Goal: Submit feedback/report problem

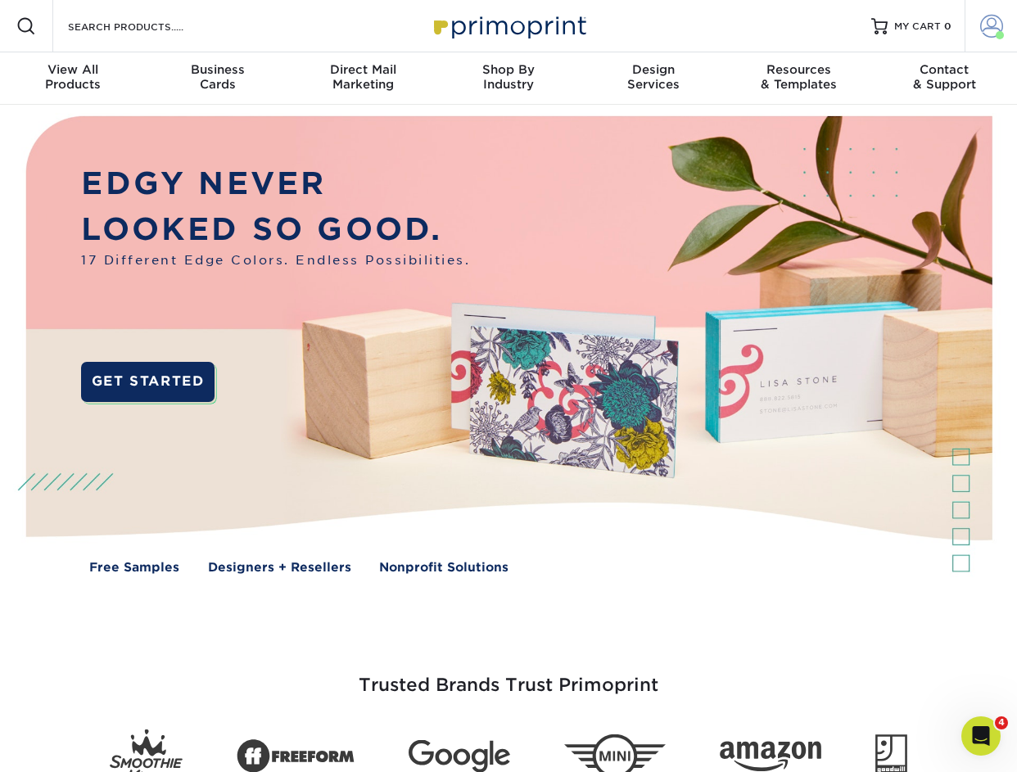
click at [989, 30] on span at bounding box center [991, 26] width 23 height 23
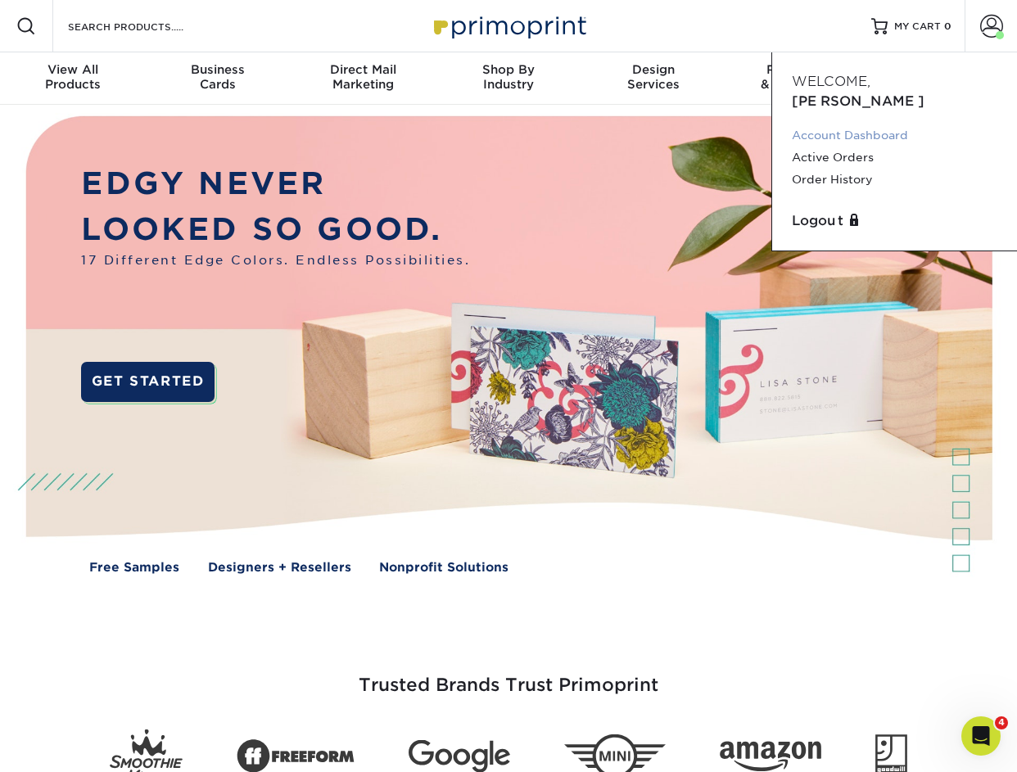
click at [825, 124] on link "Account Dashboard" at bounding box center [894, 135] width 205 height 22
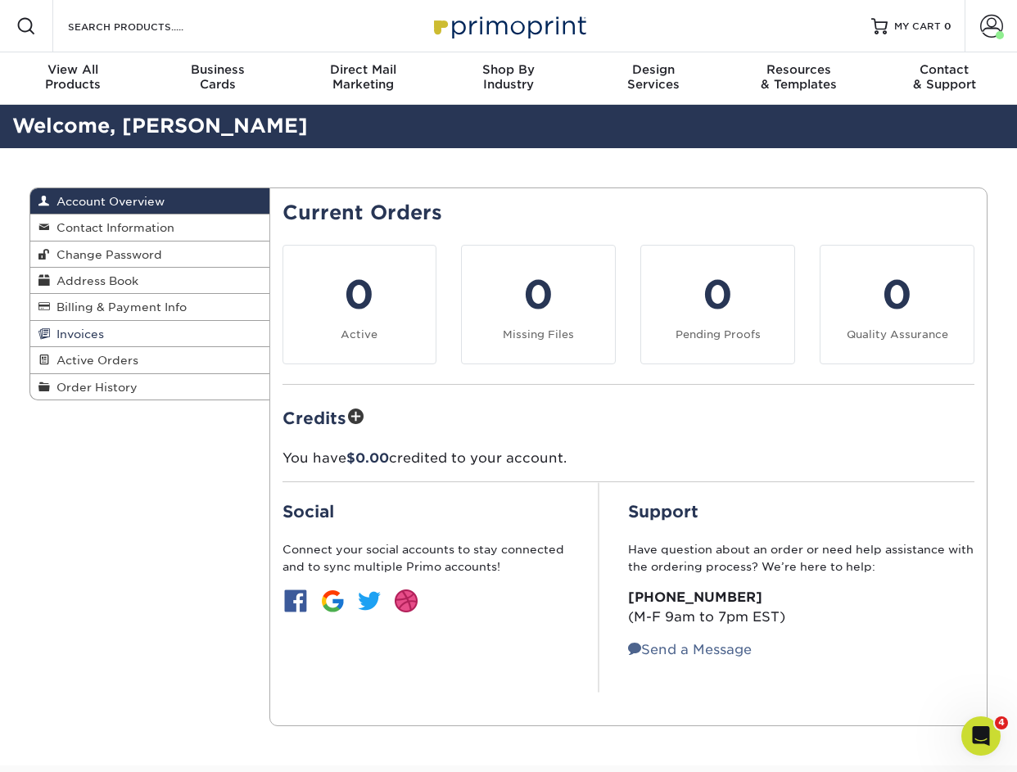
click at [86, 331] on span "Invoices" at bounding box center [77, 333] width 54 height 13
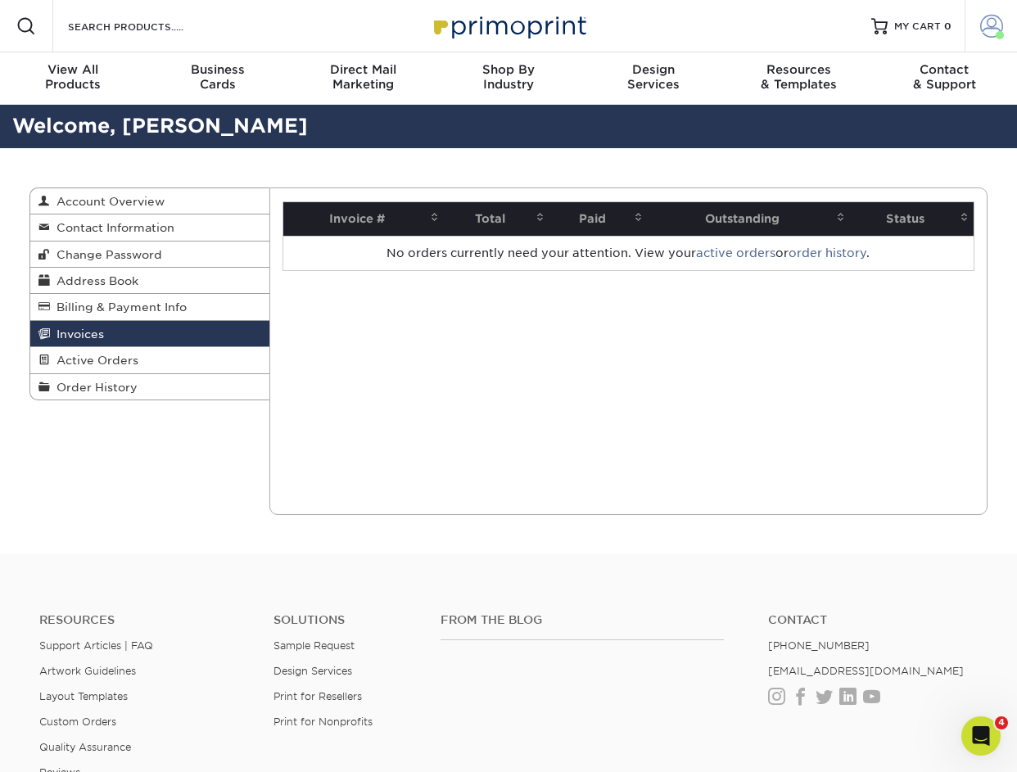
click at [987, 25] on span at bounding box center [991, 26] width 23 height 23
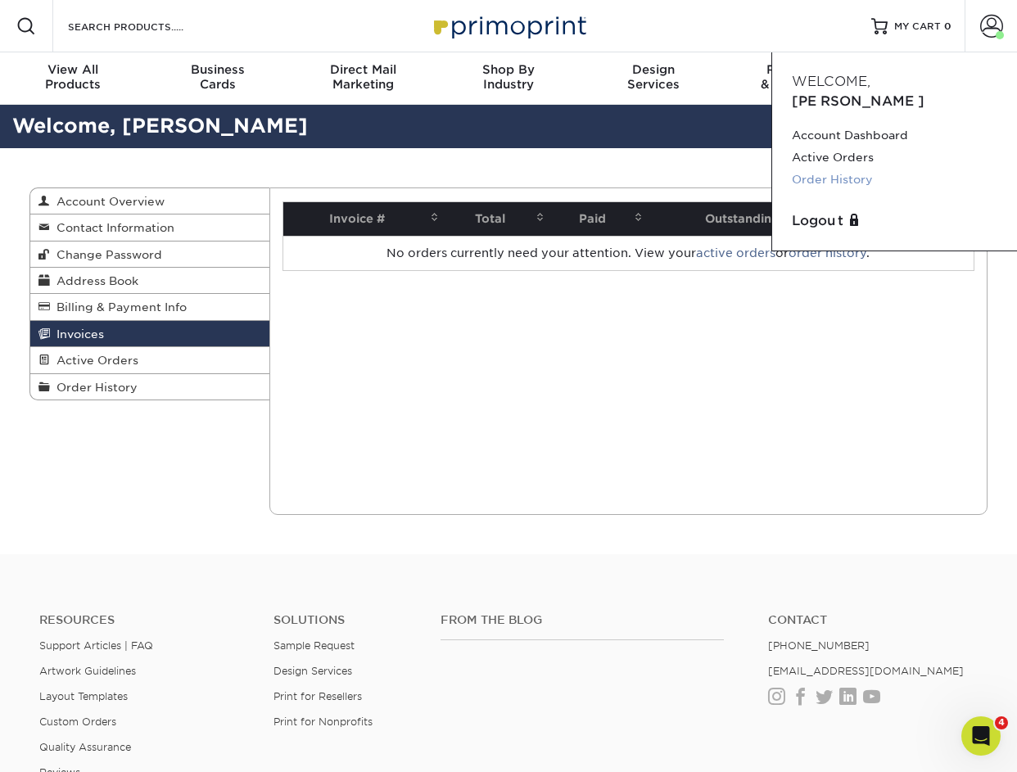
click at [816, 169] on link "Order History" at bounding box center [894, 180] width 205 height 22
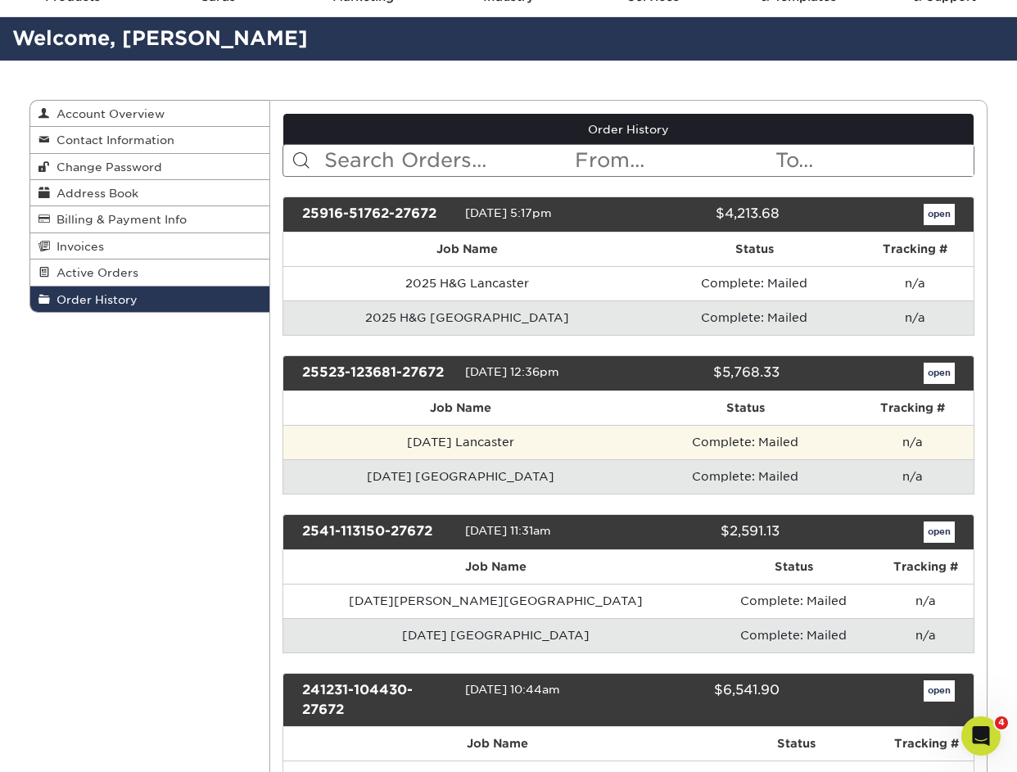
scroll to position [90, 0]
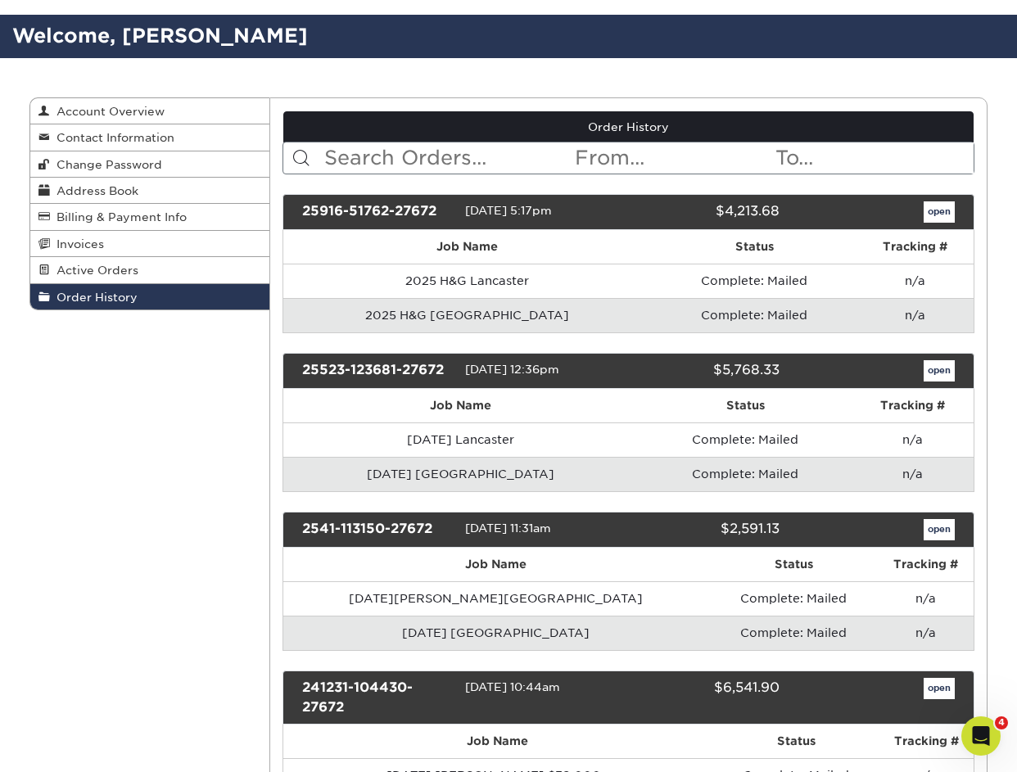
click at [935, 213] on link "open" at bounding box center [938, 211] width 31 height 21
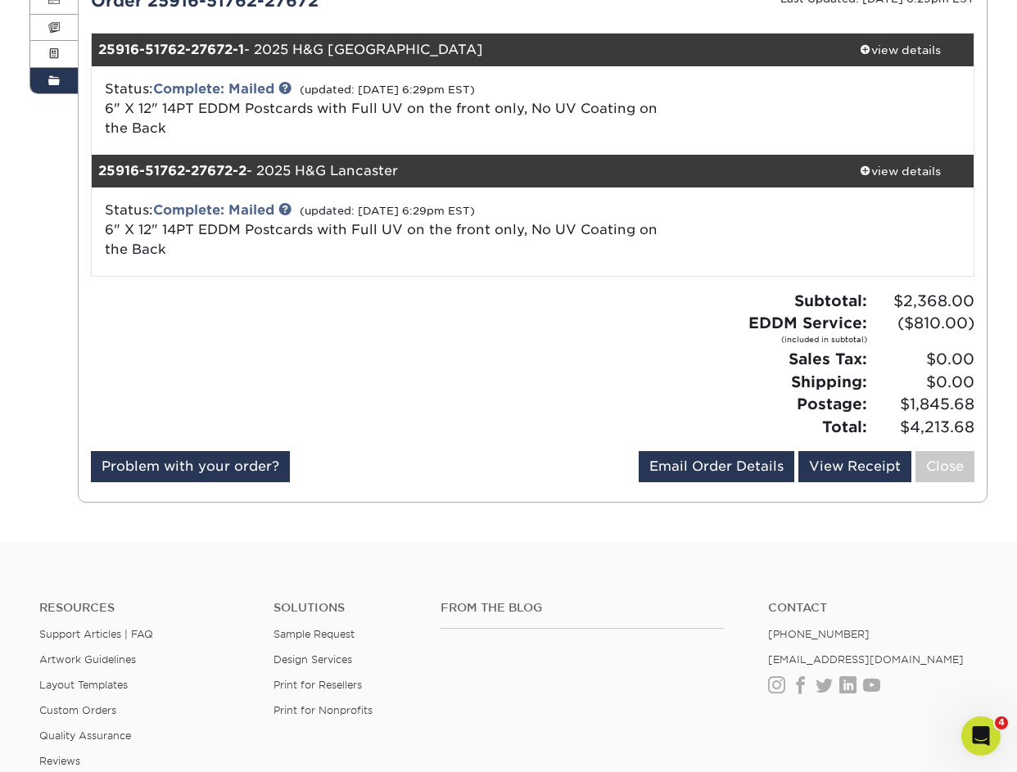
scroll to position [364, 0]
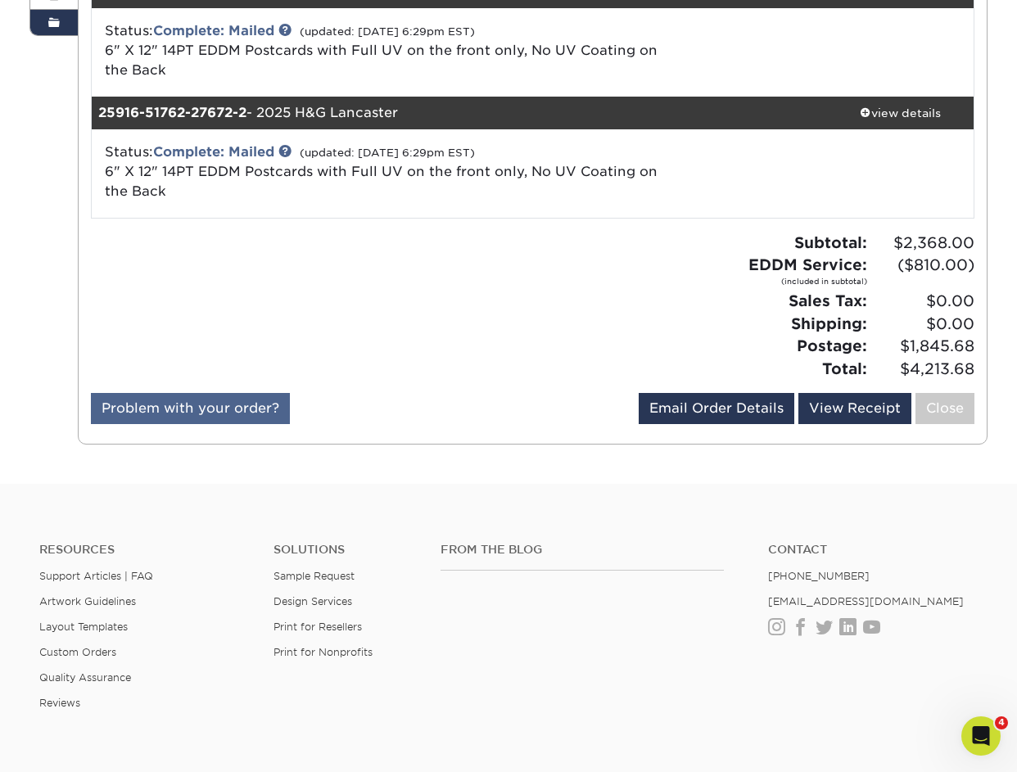
click at [182, 407] on link "Problem with your order?" at bounding box center [190, 408] width 199 height 31
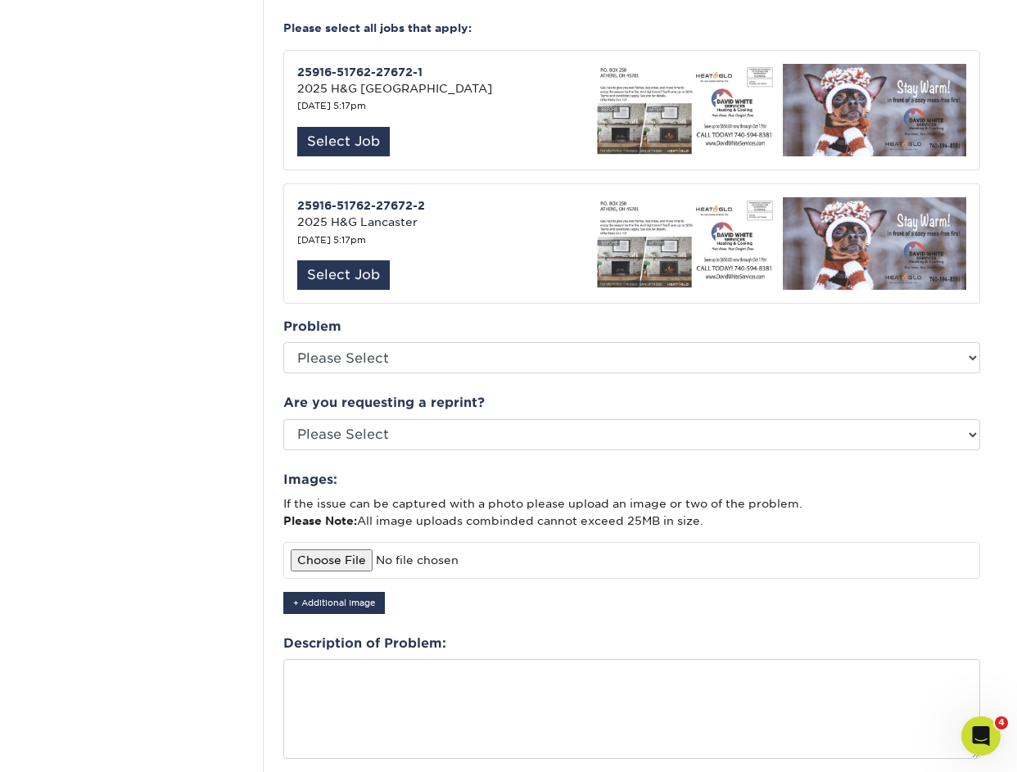
scroll to position [535, 0]
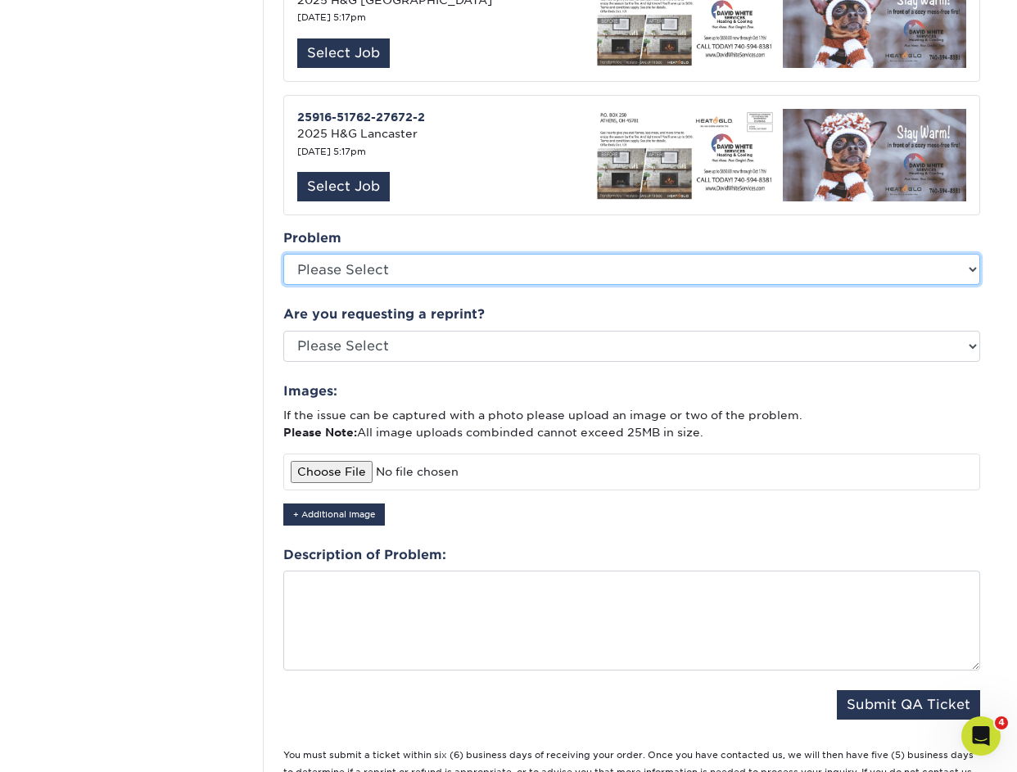
select select "Other: Please Describe"
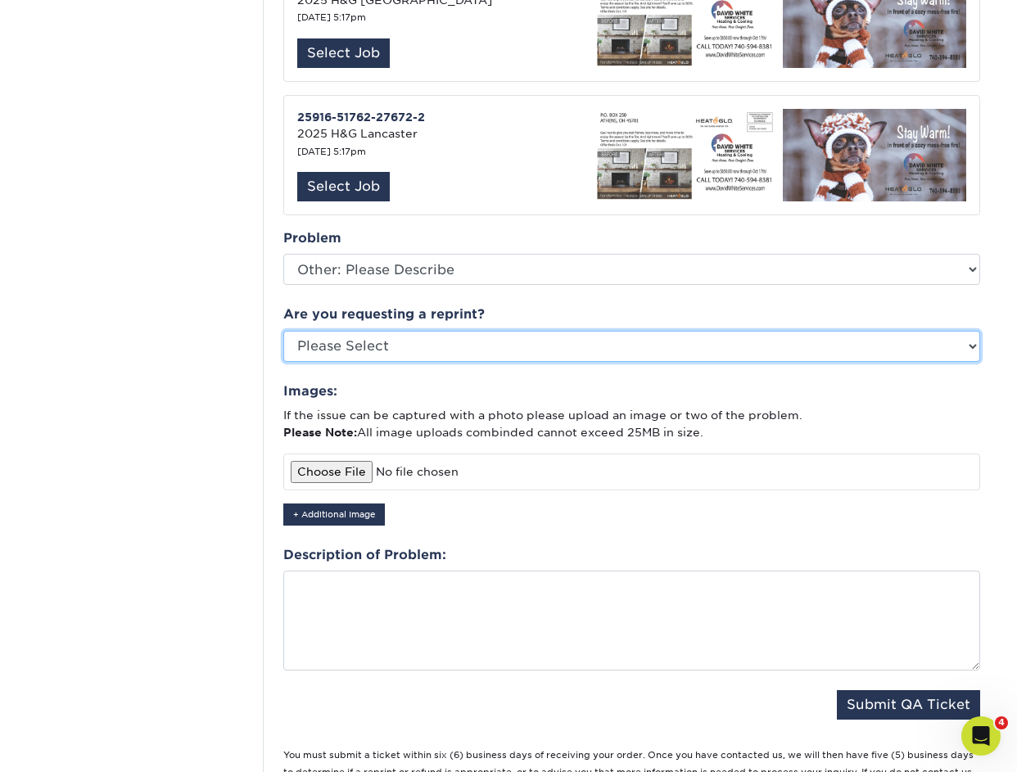
select select "no"
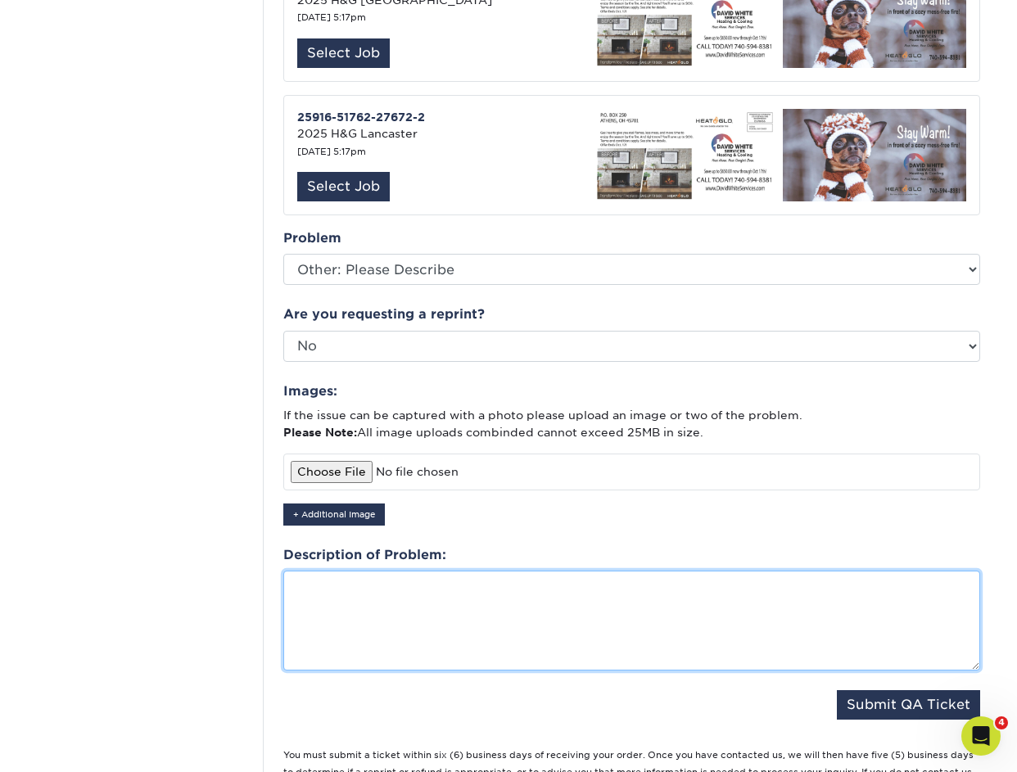
click at [357, 575] on textarea at bounding box center [631, 621] width 697 height 100
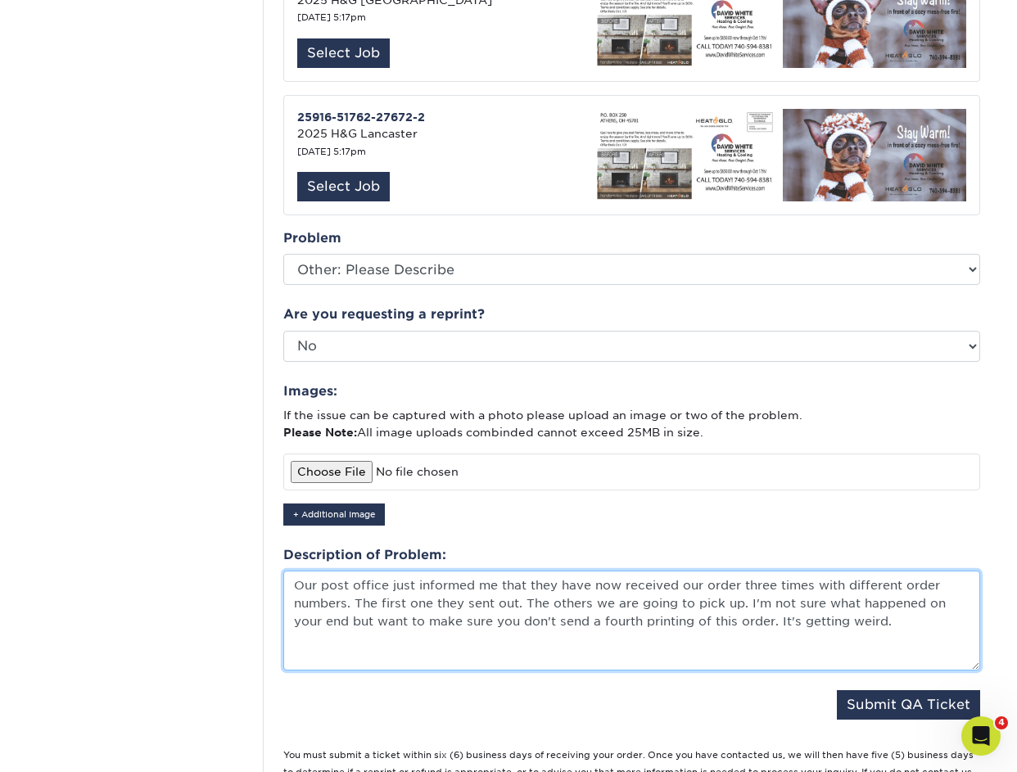
click at [738, 581] on textarea "Our post office just informed me that they have now received our order three ti…" at bounding box center [631, 621] width 697 height 100
click at [767, 619] on textarea "Our post office just informed me that they have now received our order three ti…" at bounding box center [631, 621] width 697 height 100
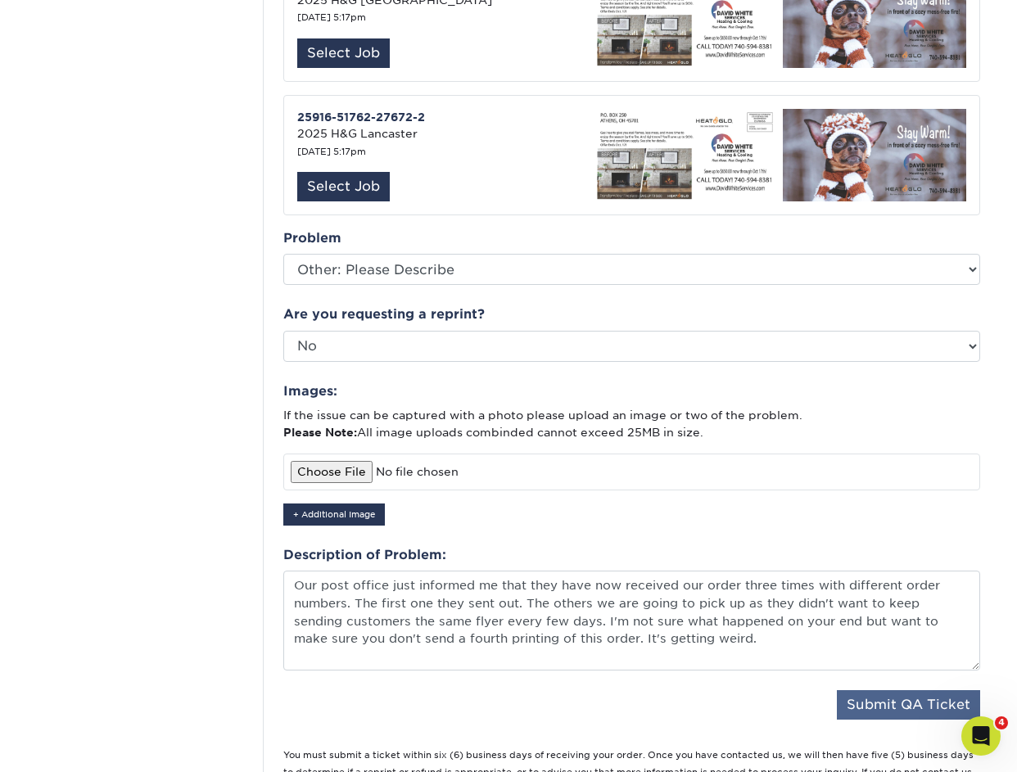
click at [901, 690] on button "Submit QA Ticket" at bounding box center [908, 704] width 143 height 29
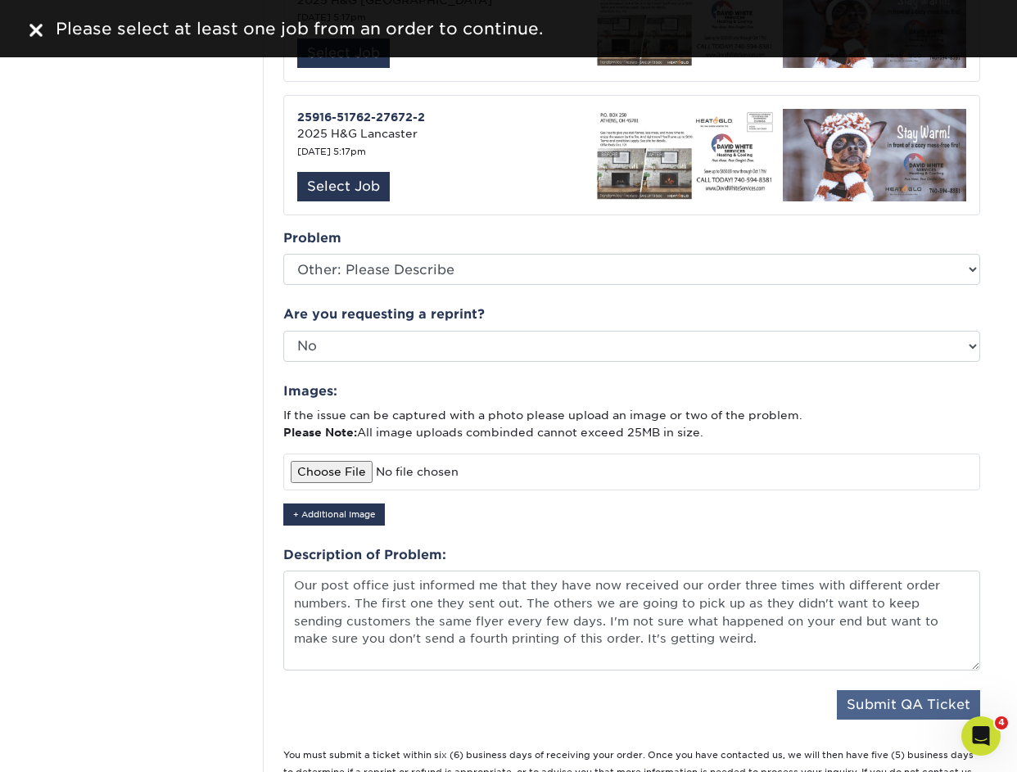
click at [900, 690] on button "Submit QA Ticket" at bounding box center [908, 704] width 143 height 29
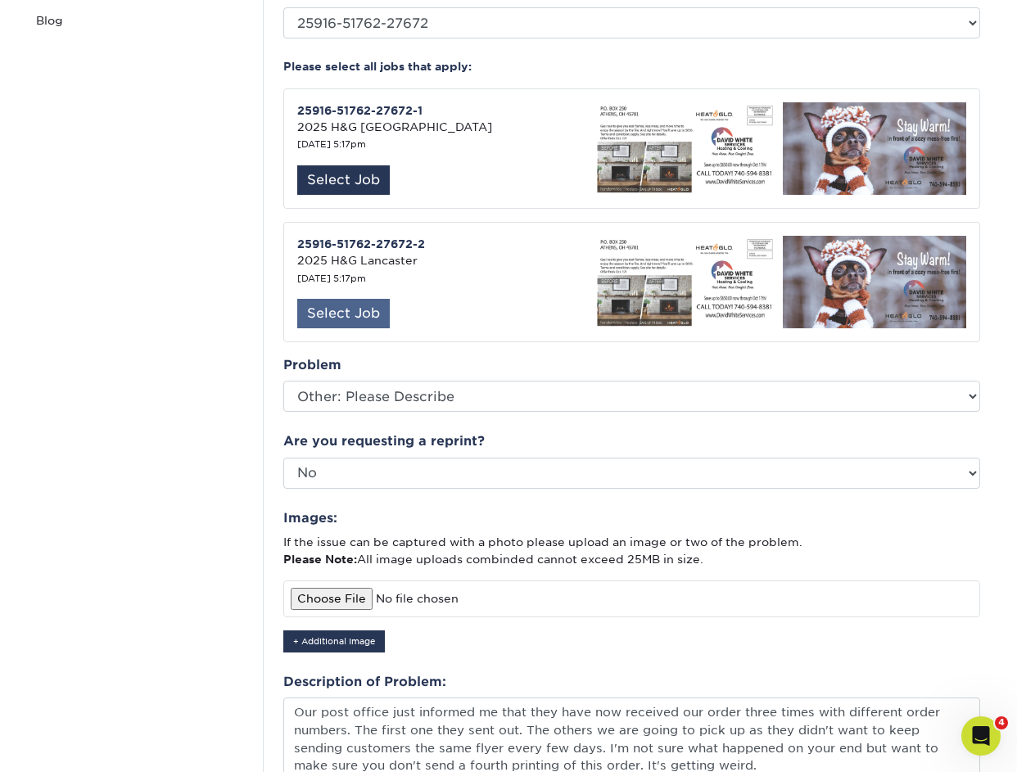
scroll to position [407, 0]
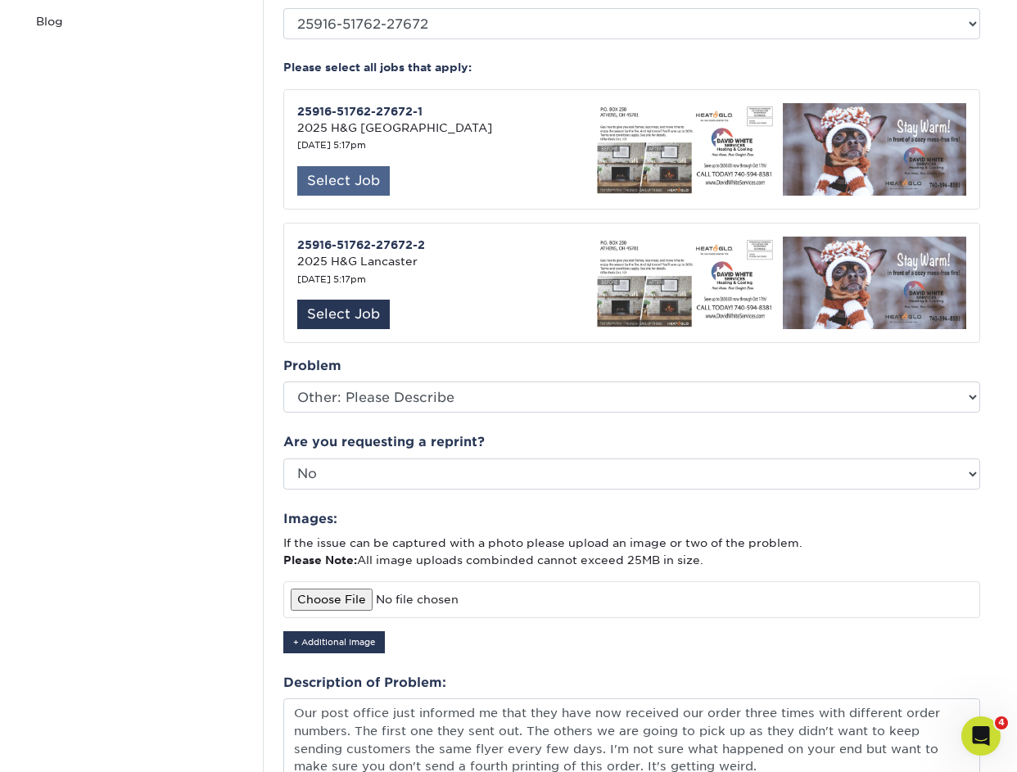
click at [354, 166] on div "Select Job" at bounding box center [343, 180] width 92 height 29
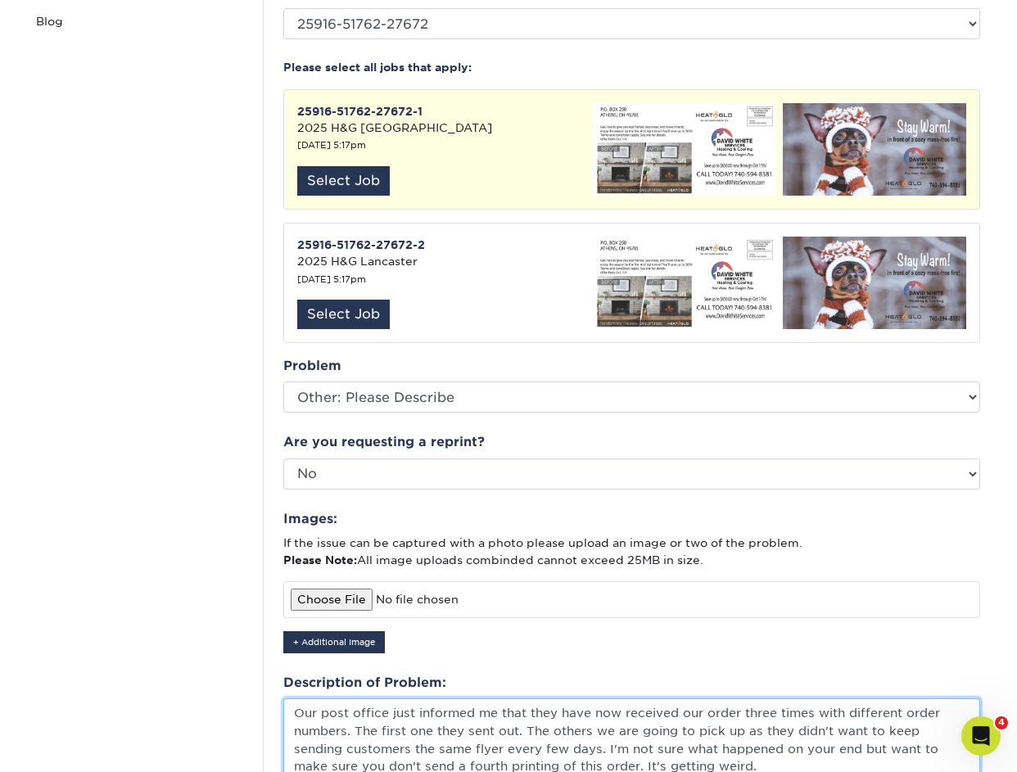
click at [321, 698] on textarea "Our post office just informed me that they have now received our order three ti…" at bounding box center [631, 748] width 697 height 100
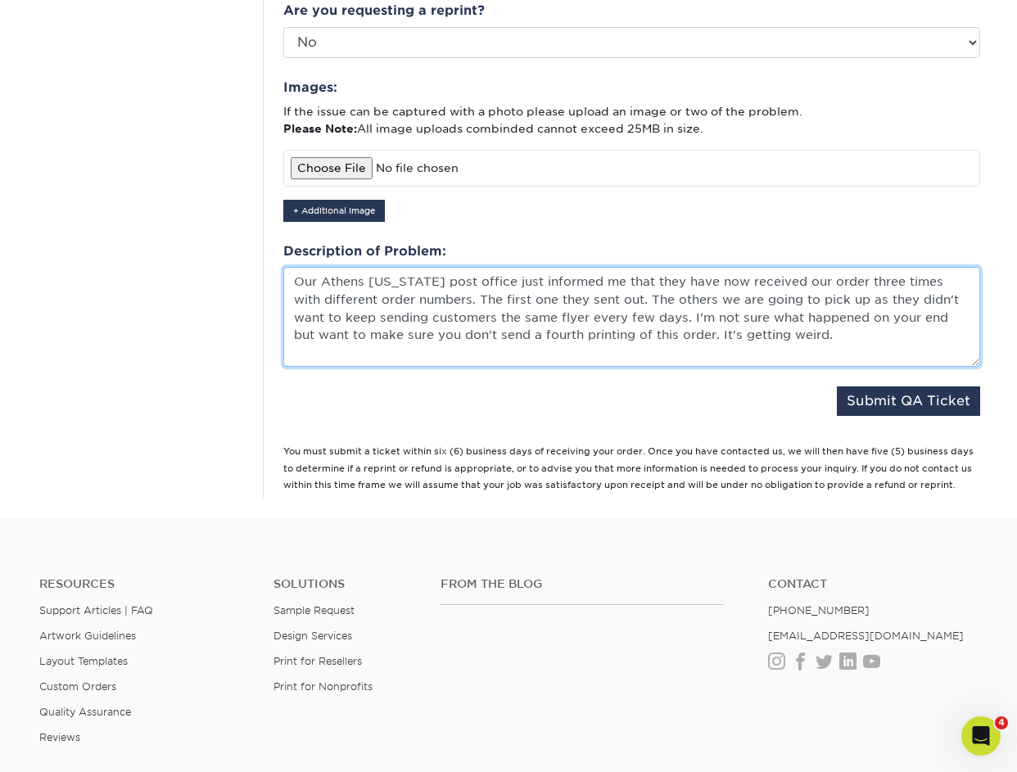
scroll to position [859, 0]
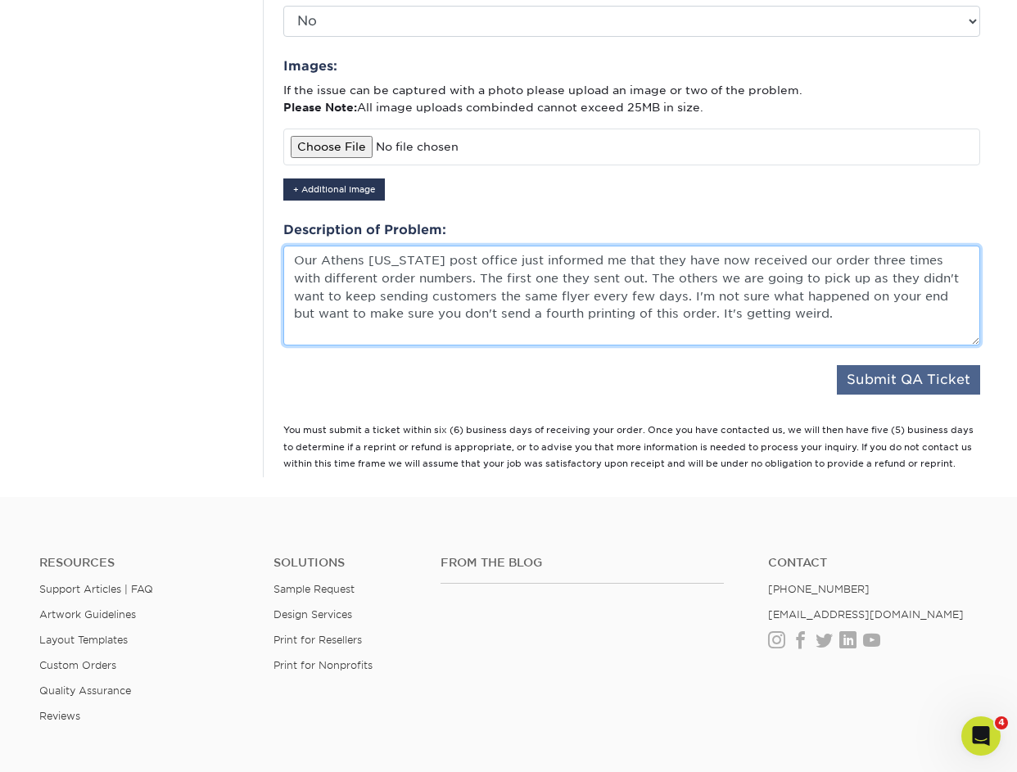
type textarea "Our Athens Ohio post office just informed me that they have now received our or…"
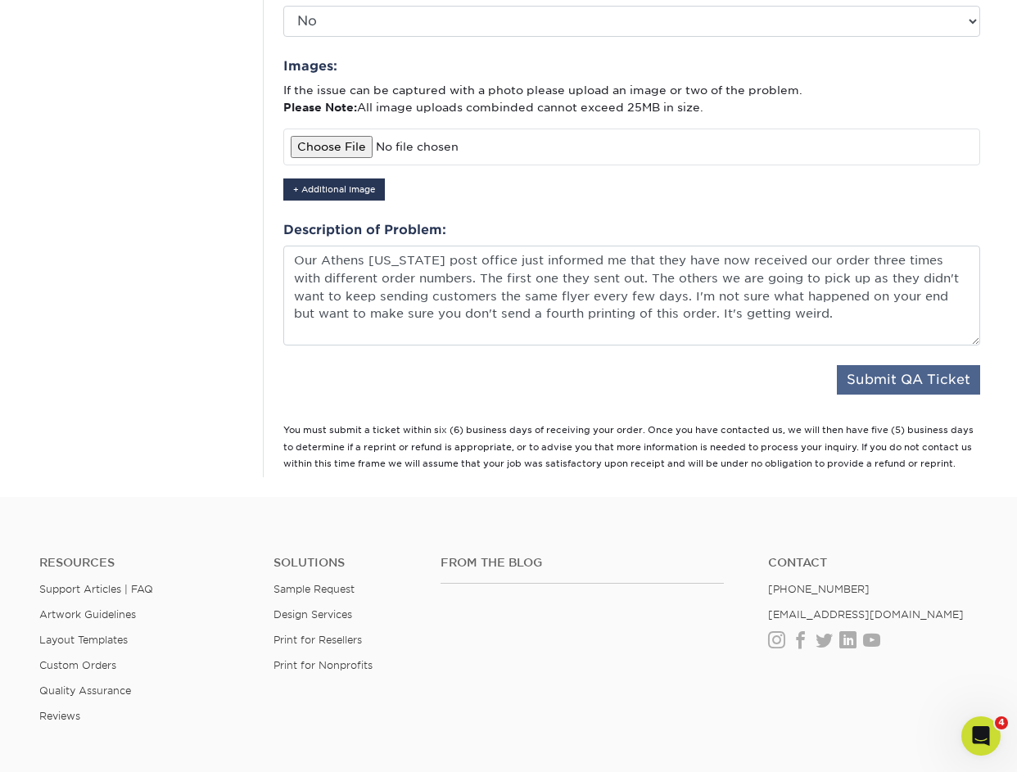
click at [910, 365] on button "Submit QA Ticket" at bounding box center [908, 379] width 143 height 29
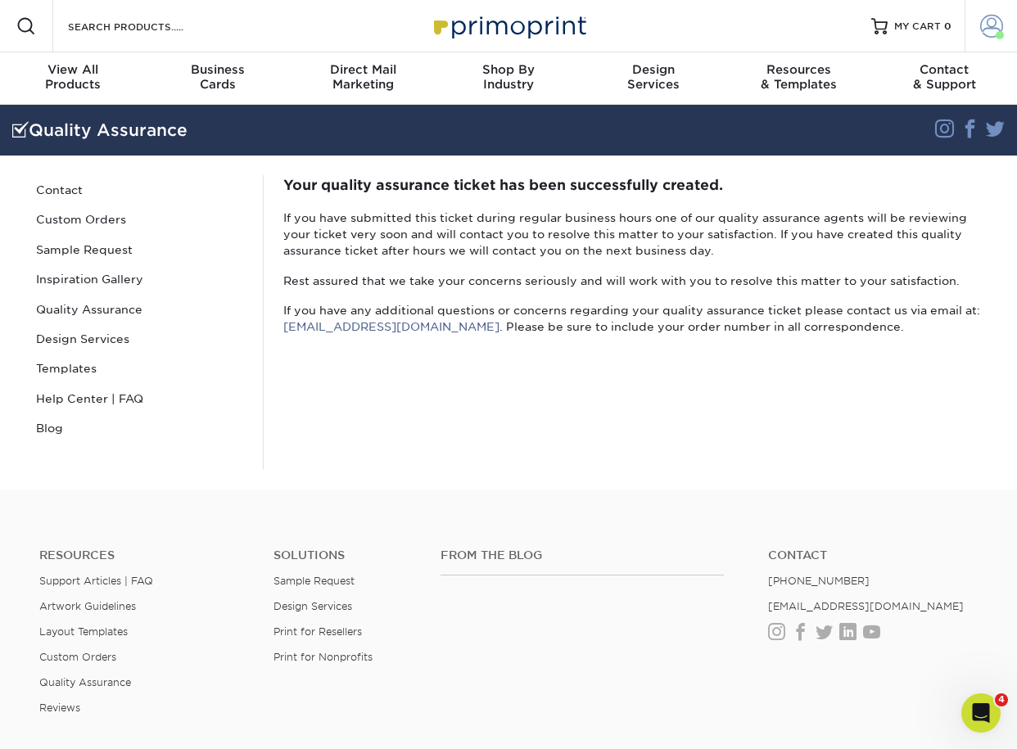
click at [990, 25] on span at bounding box center [991, 26] width 23 height 23
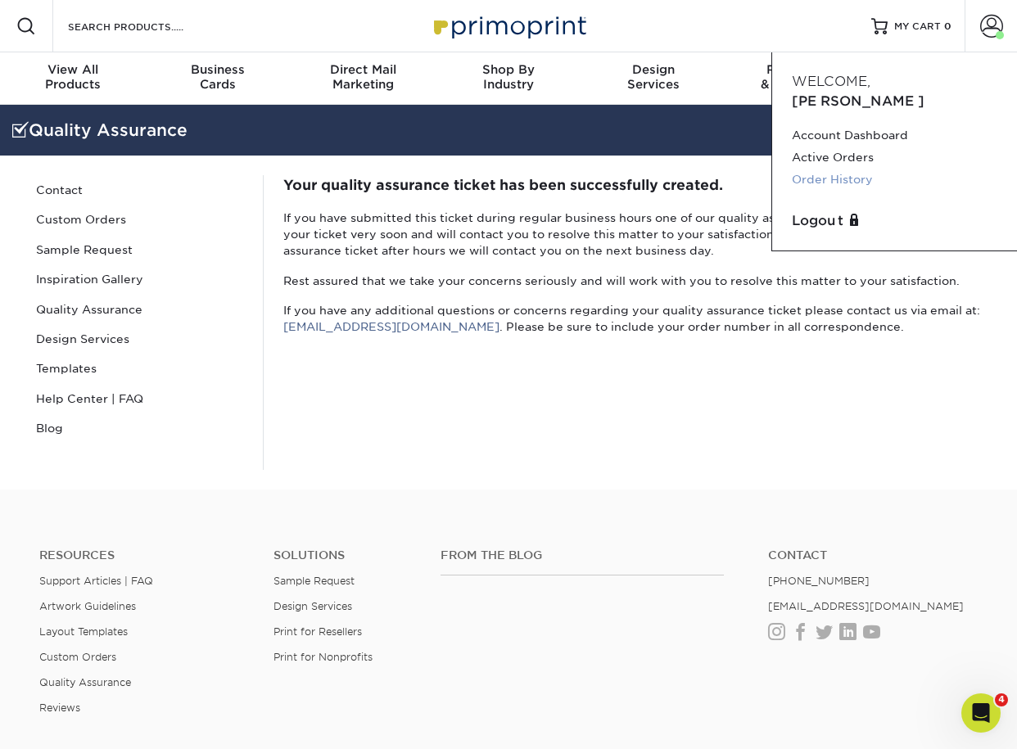
click at [835, 169] on link "Order History" at bounding box center [894, 180] width 205 height 22
click at [842, 147] on link "Active Orders" at bounding box center [894, 158] width 205 height 22
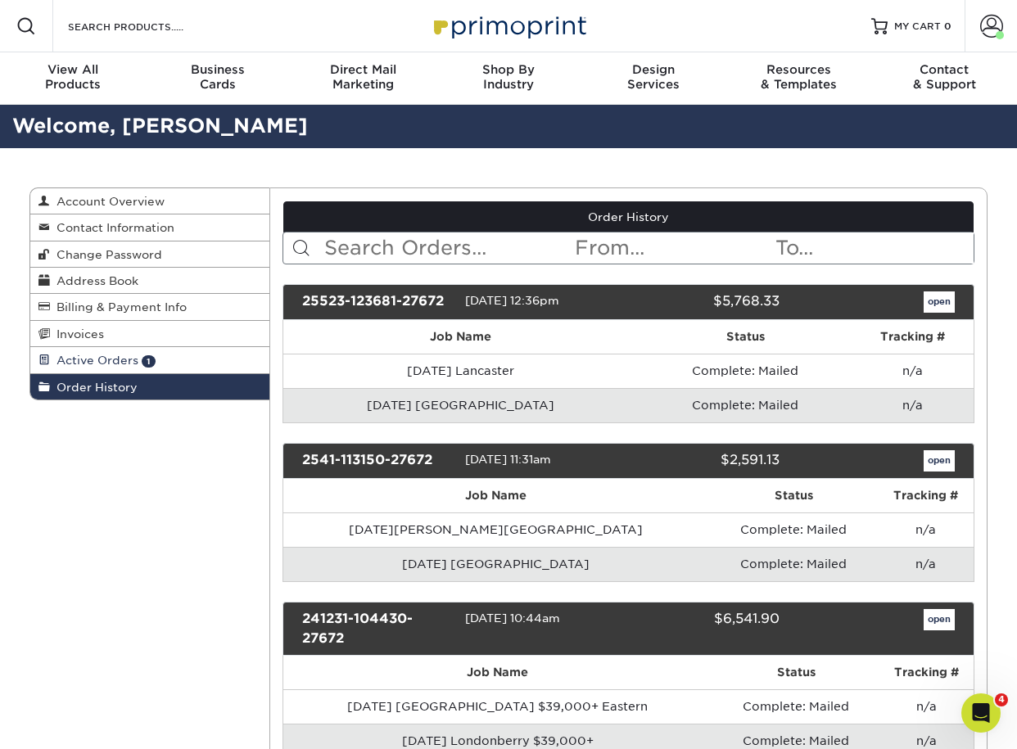
click at [99, 355] on span "Active Orders" at bounding box center [94, 360] width 88 height 13
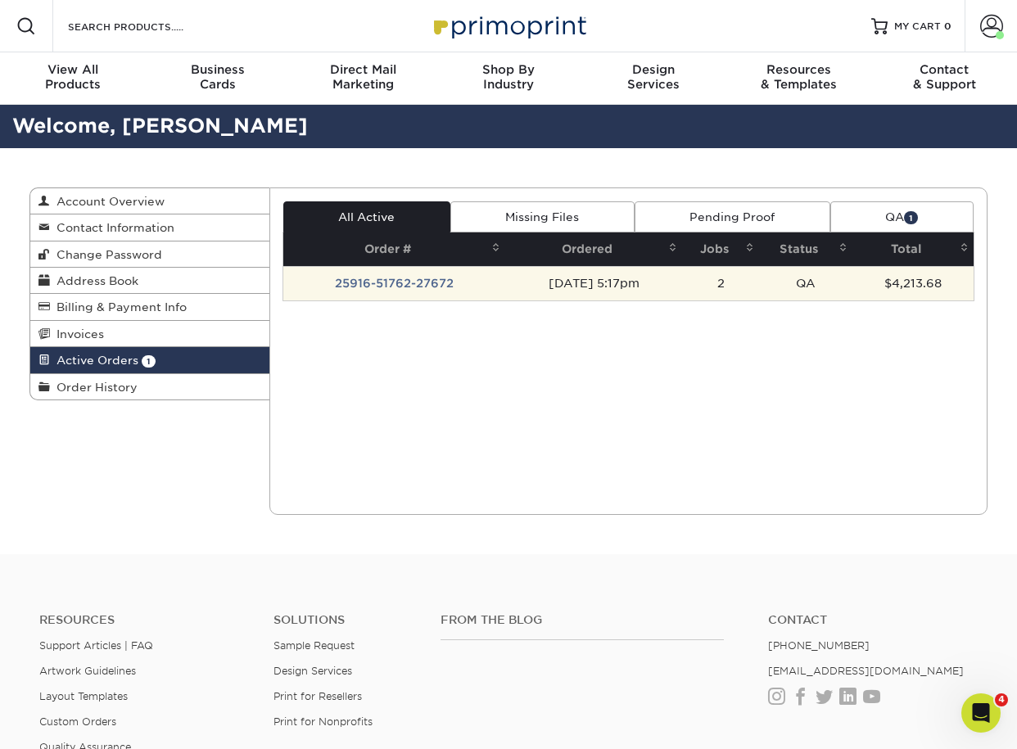
click at [363, 286] on td "25916-51762-27672" at bounding box center [394, 283] width 223 height 34
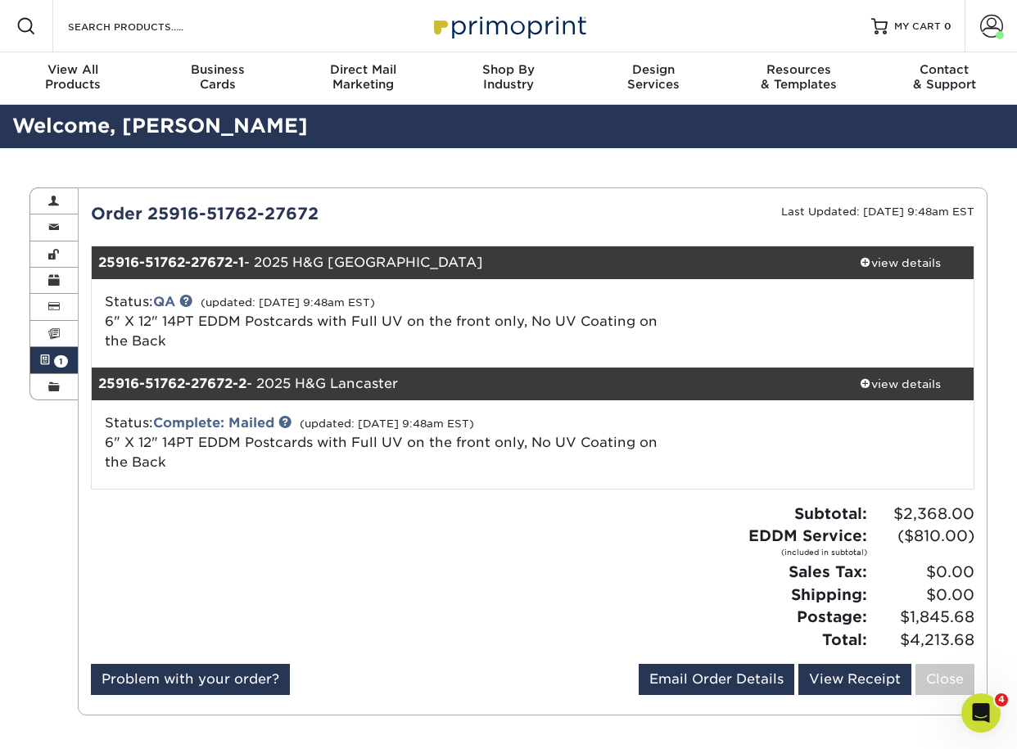
click at [241, 280] on div "Status: QA (updated: [DATE] 9:48am EST) 6" X 12" 14PT EDDM Postcards with Full …" at bounding box center [532, 323] width 907 height 88
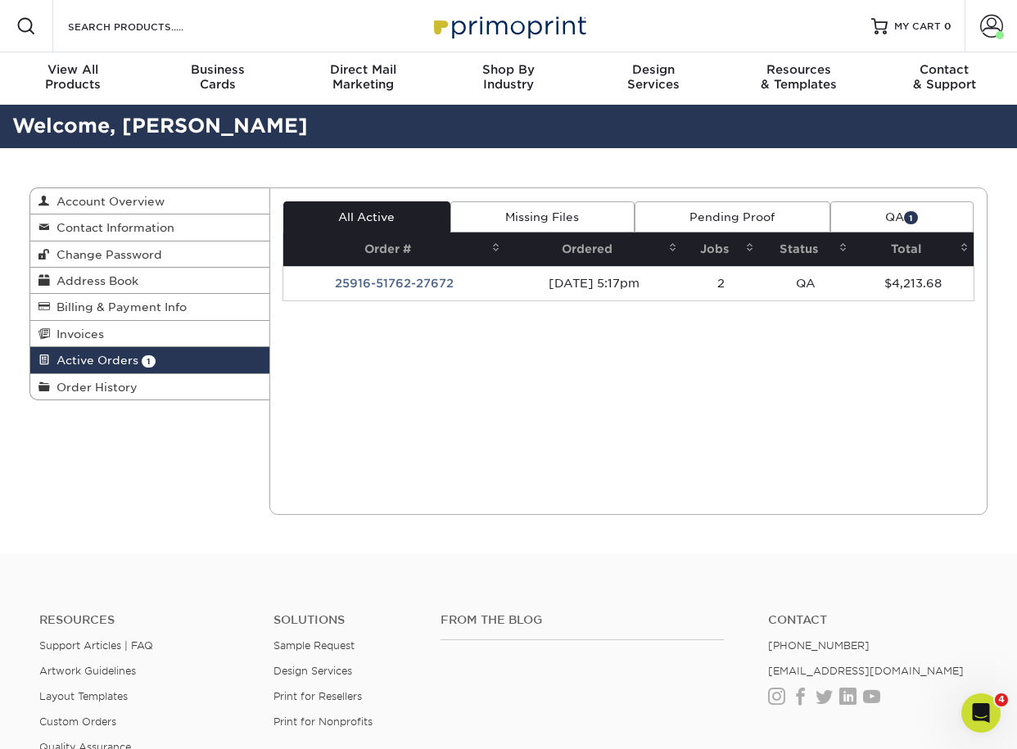
click at [715, 219] on link "Pending Proof" at bounding box center [732, 216] width 196 height 31
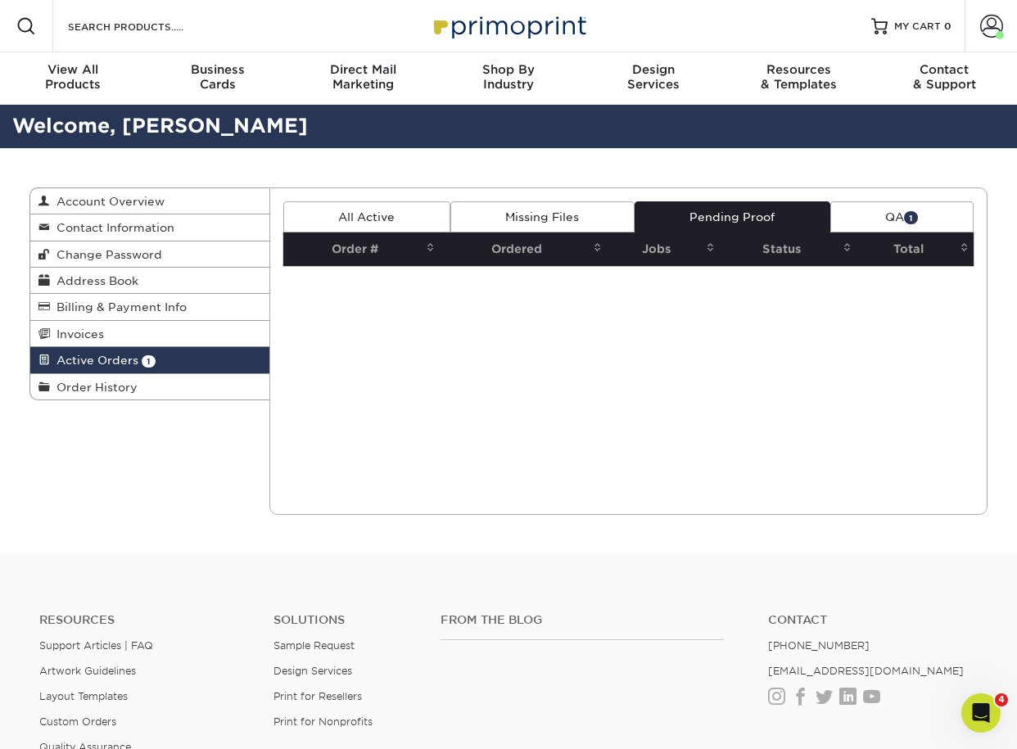
click at [521, 232] on th "Ordered" at bounding box center [523, 249] width 167 height 34
click at [513, 215] on link "Missing Files" at bounding box center [542, 216] width 184 height 31
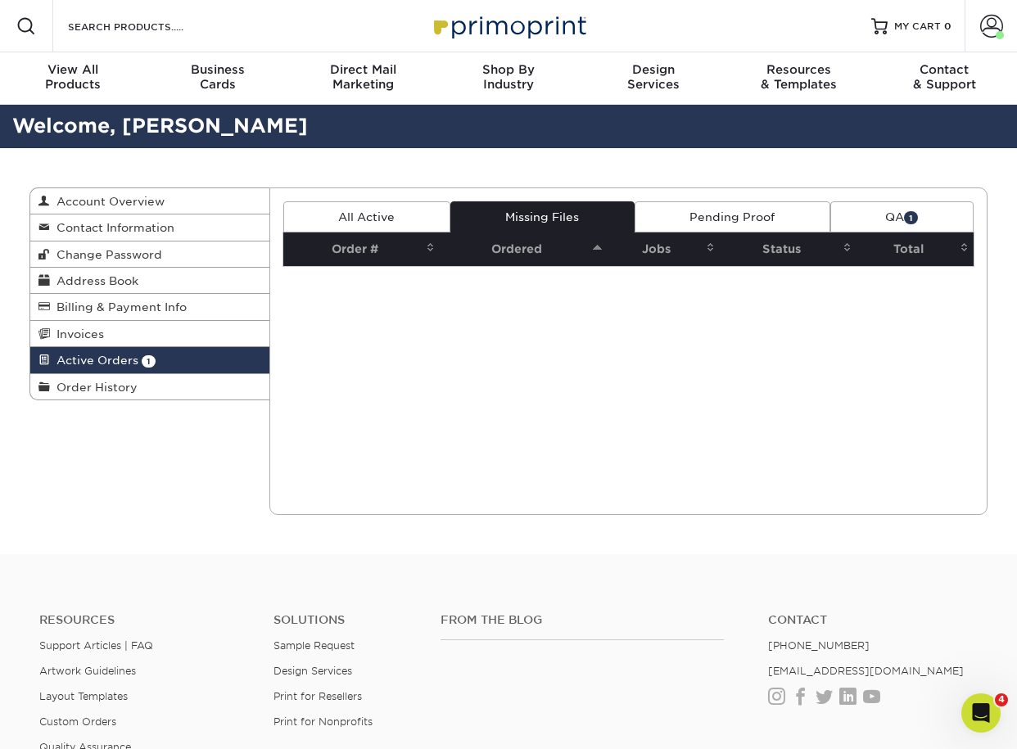
click at [376, 218] on link "All Active" at bounding box center [366, 216] width 167 height 31
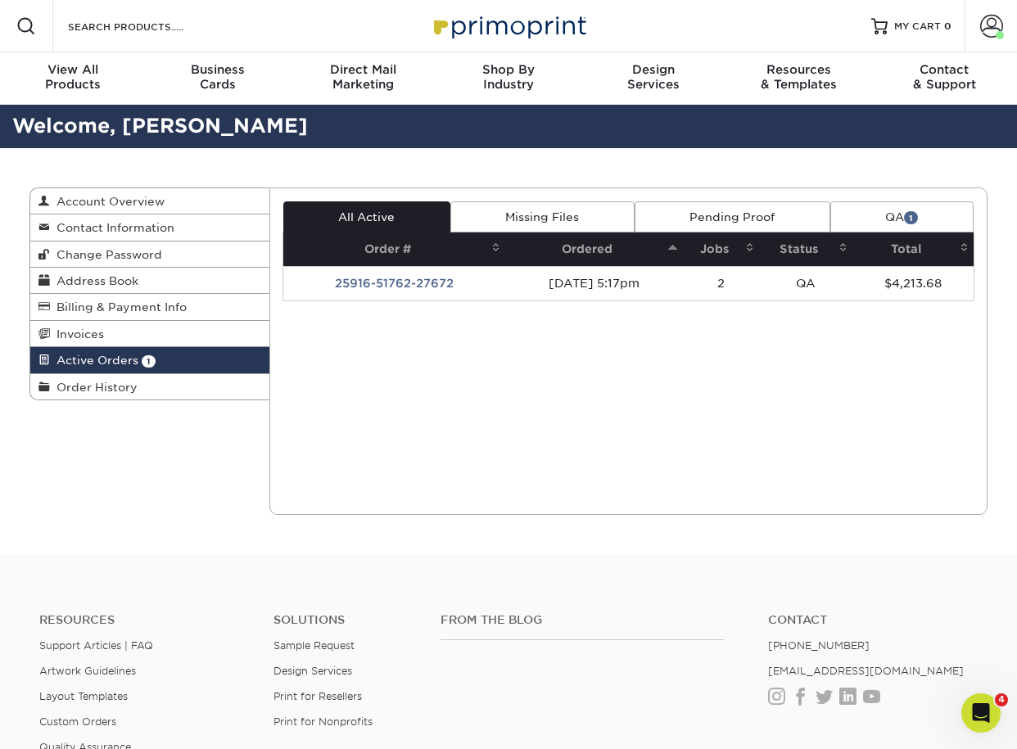
click at [915, 222] on span "1" at bounding box center [911, 217] width 14 height 12
